Goal: Book appointment/travel/reservation

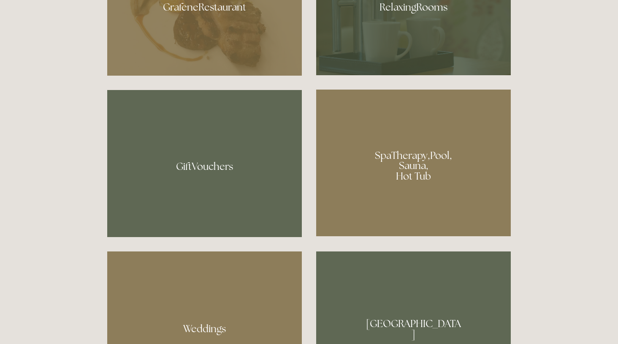
scroll to position [633, 0]
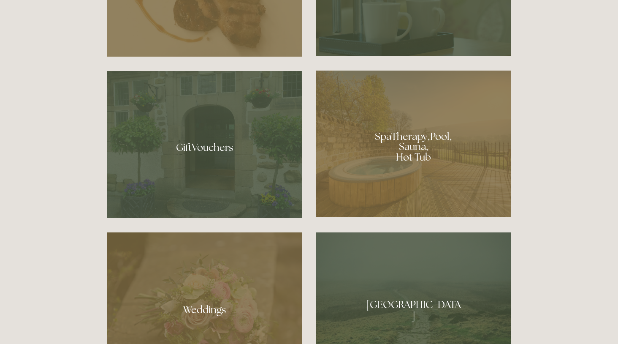
click at [417, 142] on div at bounding box center [413, 143] width 195 height 146
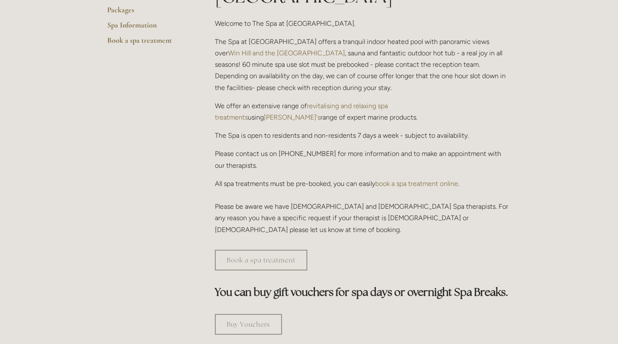
scroll to position [253, 0]
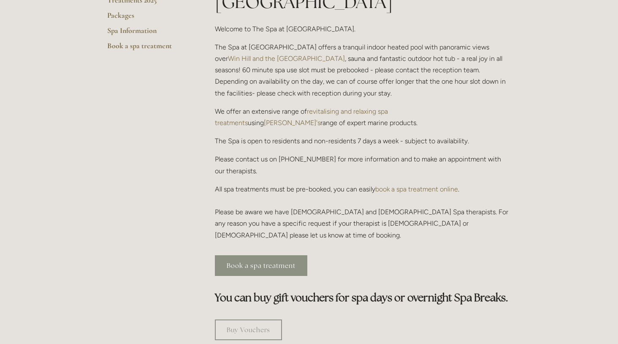
click at [273, 255] on link "Book a spa treatment" at bounding box center [261, 265] width 92 height 21
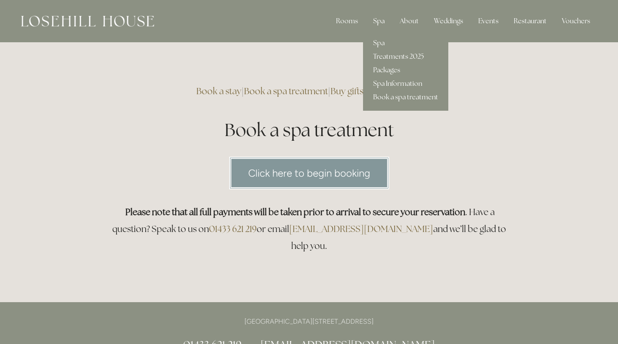
click at [377, 15] on div "Spa" at bounding box center [378, 21] width 25 height 17
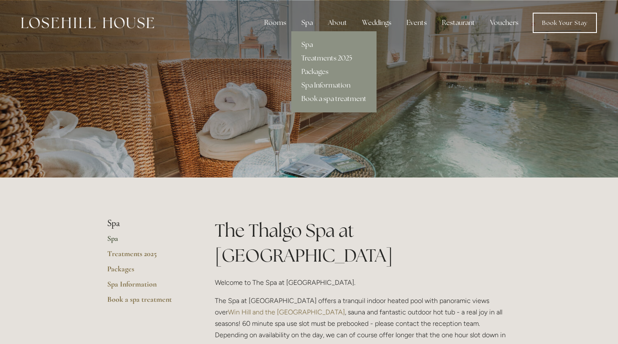
click at [314, 58] on link "Treatments 2025" at bounding box center [333, 59] width 85 height 14
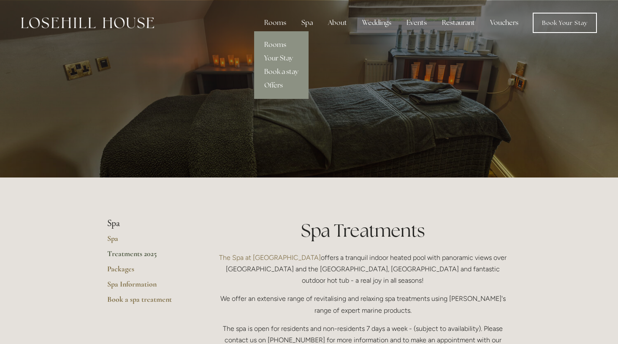
click at [274, 43] on link "Rooms" at bounding box center [281, 45] width 54 height 14
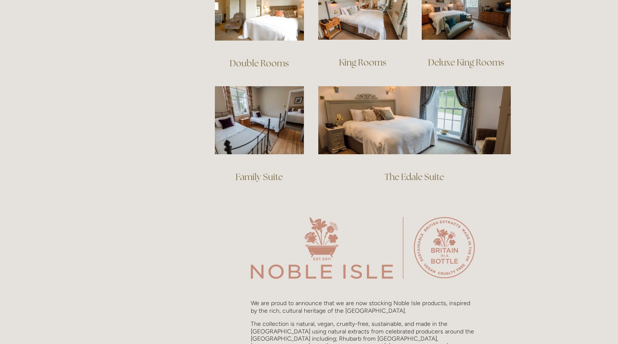
scroll to position [422, 0]
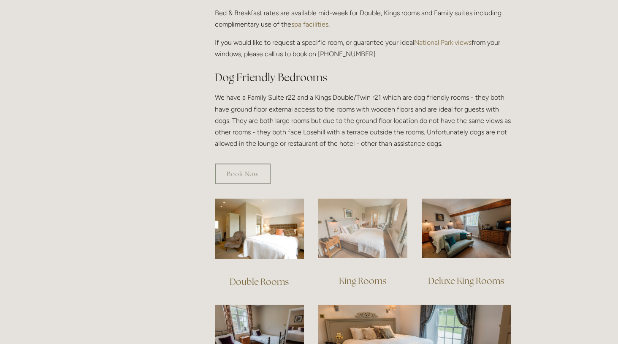
click at [390, 235] on img at bounding box center [362, 228] width 89 height 60
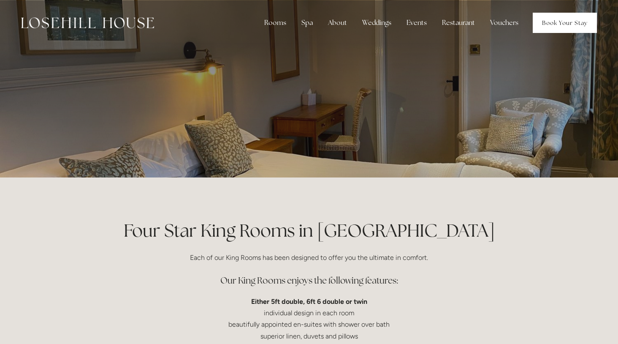
click at [588, 19] on link "Book Your Stay" at bounding box center [565, 23] width 64 height 20
